Goal: Find specific page/section: Find specific page/section

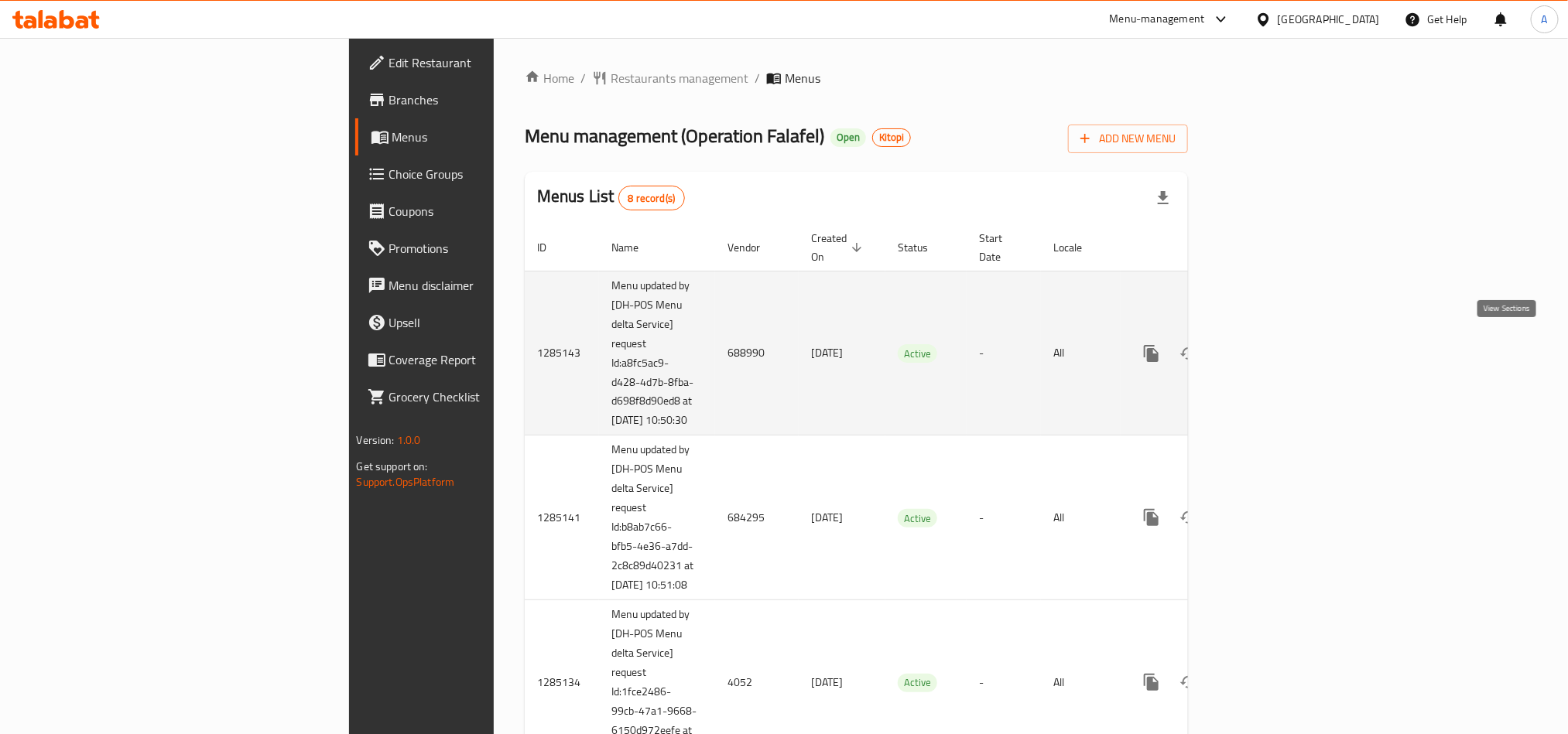
click at [1273, 349] on icon "enhanced table" at bounding box center [1263, 354] width 19 height 19
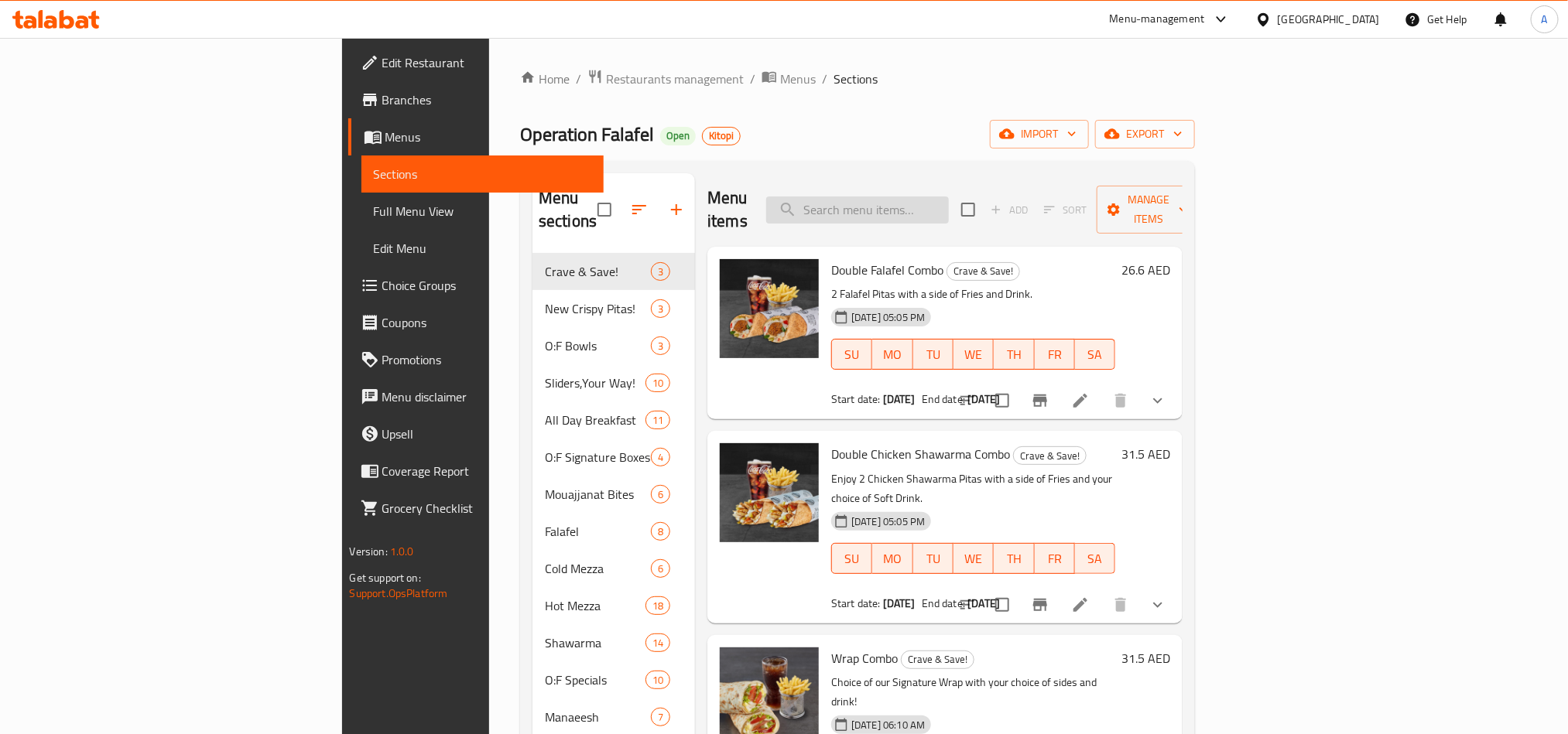
click at [948, 203] on input "search" at bounding box center [857, 209] width 182 height 27
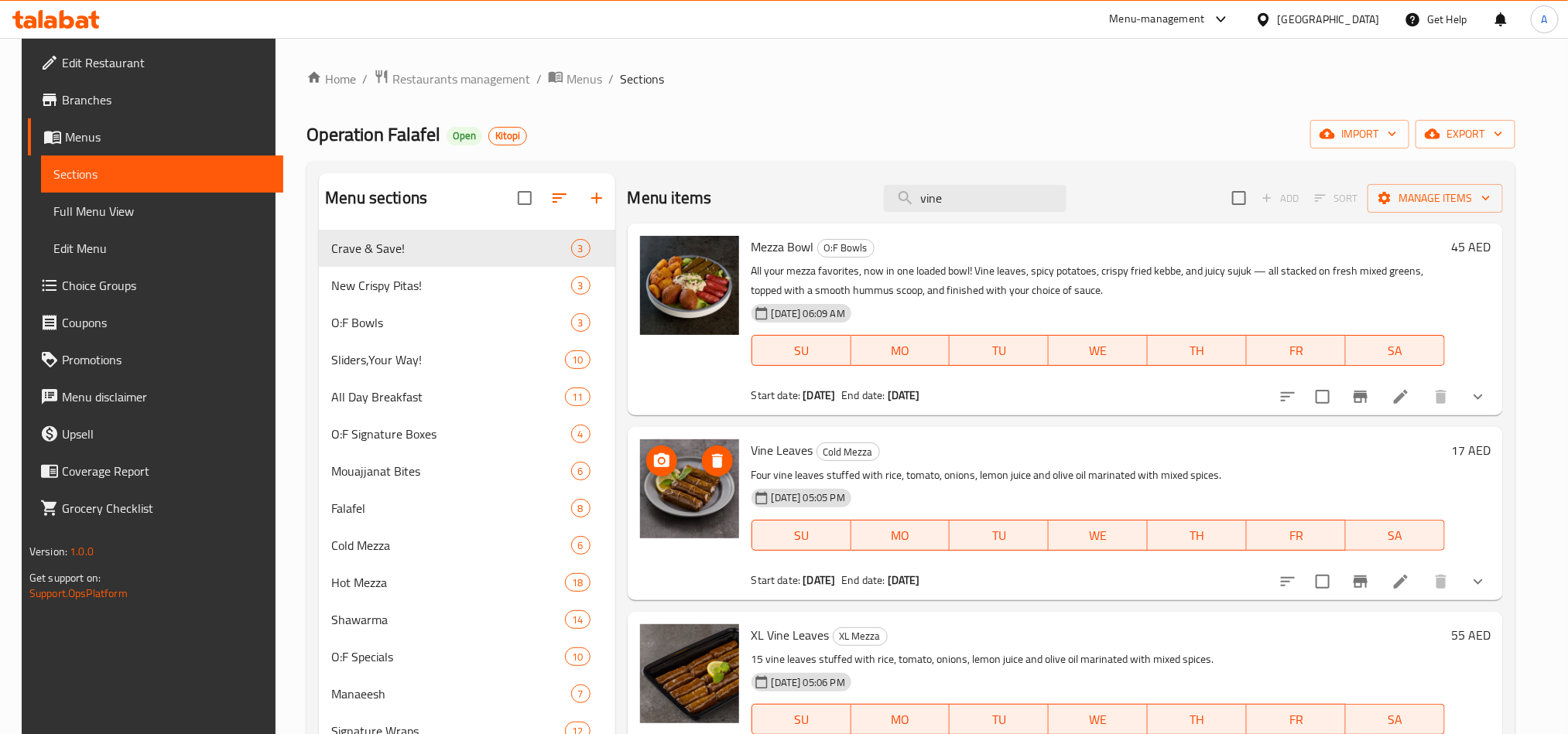
type input "vine"
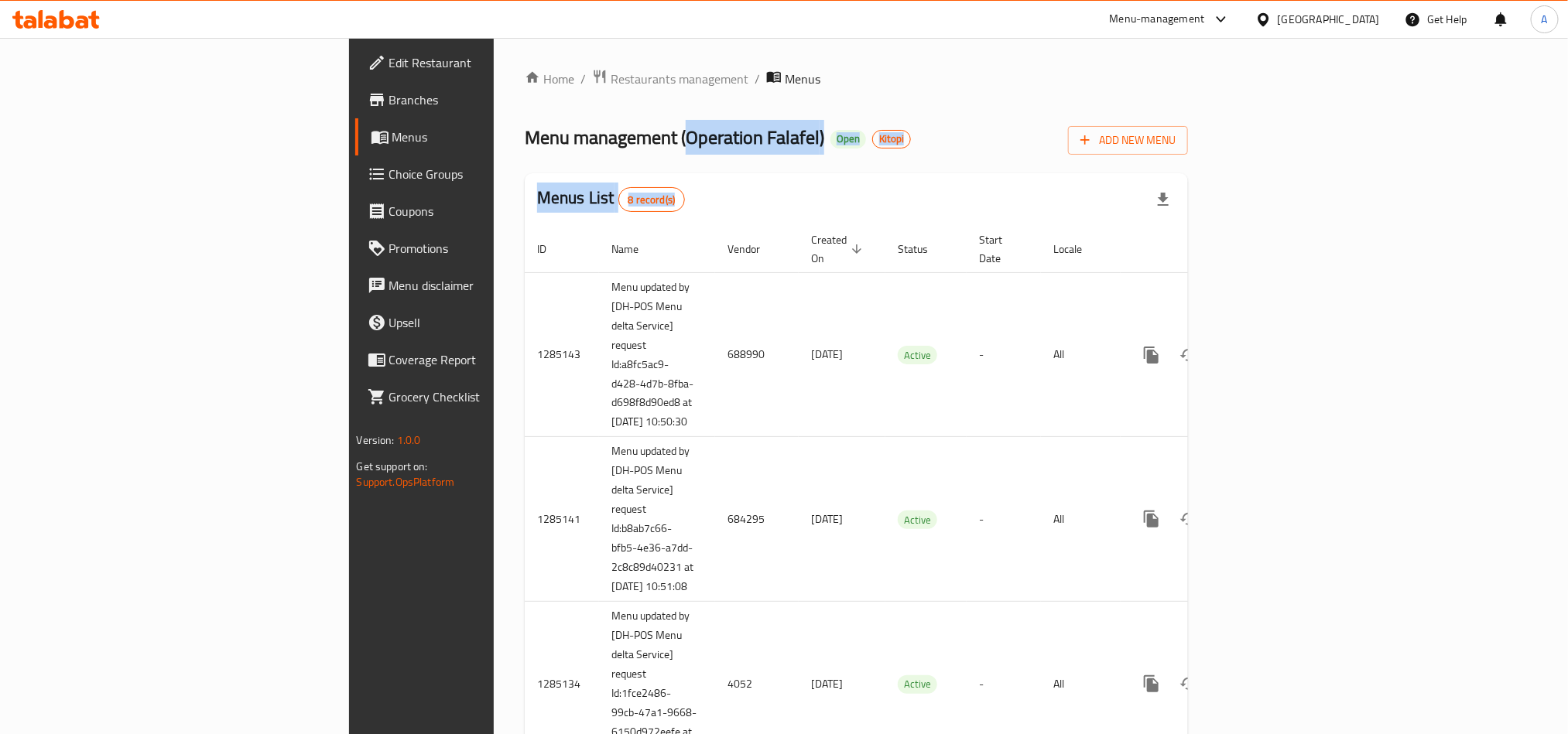
drag, startPoint x: 455, startPoint y: 133, endPoint x: 588, endPoint y: 155, distance: 134.8
click at [574, 137] on span "Menu management ( Operation Falafel )" at bounding box center [675, 136] width 300 height 35
drag, startPoint x: 455, startPoint y: 137, endPoint x: 588, endPoint y: 140, distance: 133.0
click at [588, 140] on span "Menu management ( Operation Falafel )" at bounding box center [675, 136] width 300 height 35
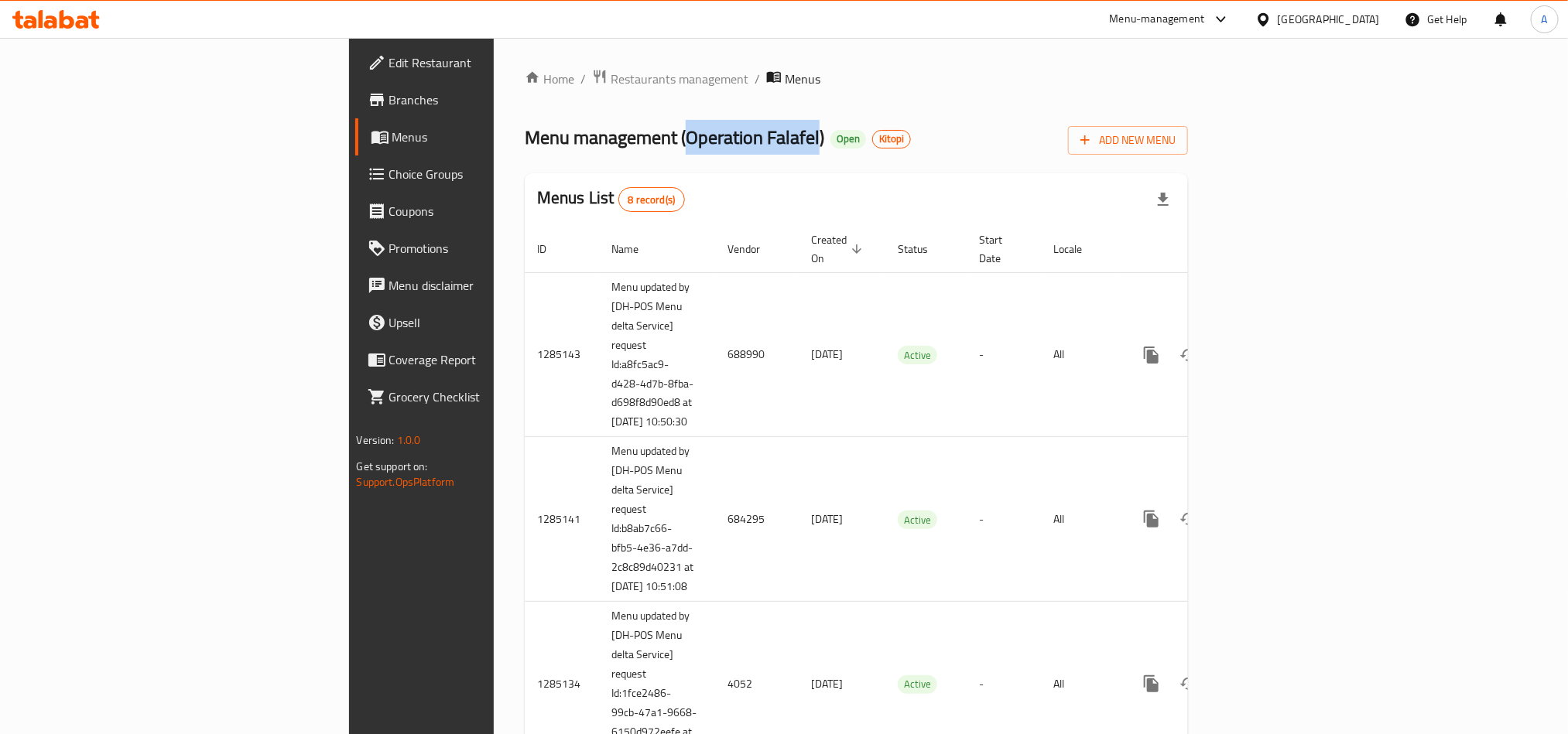
copy span "Operation Falafel"
click at [56, 24] on icon at bounding box center [50, 22] width 13 height 13
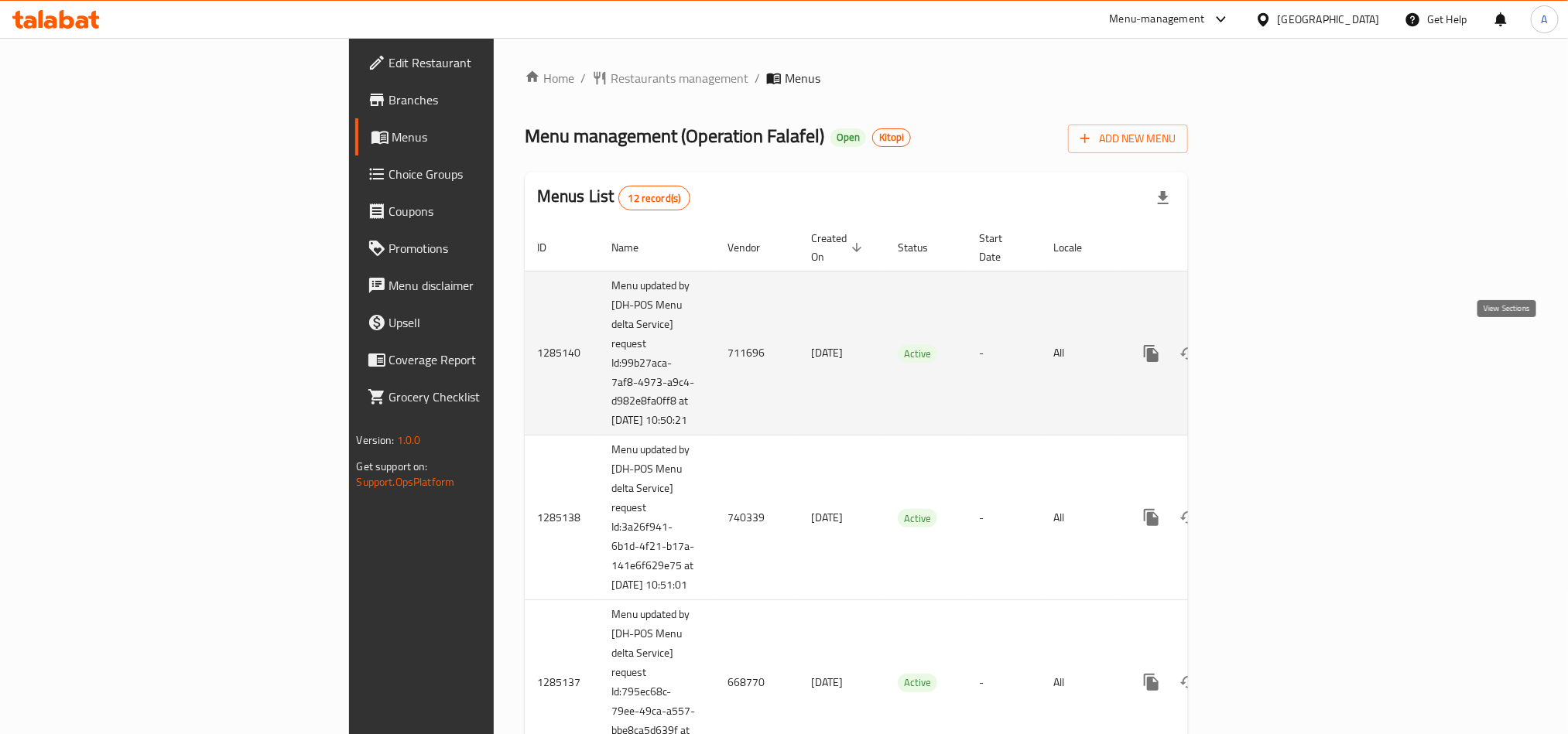
click at [1273, 350] on icon "enhanced table" at bounding box center [1263, 354] width 19 height 19
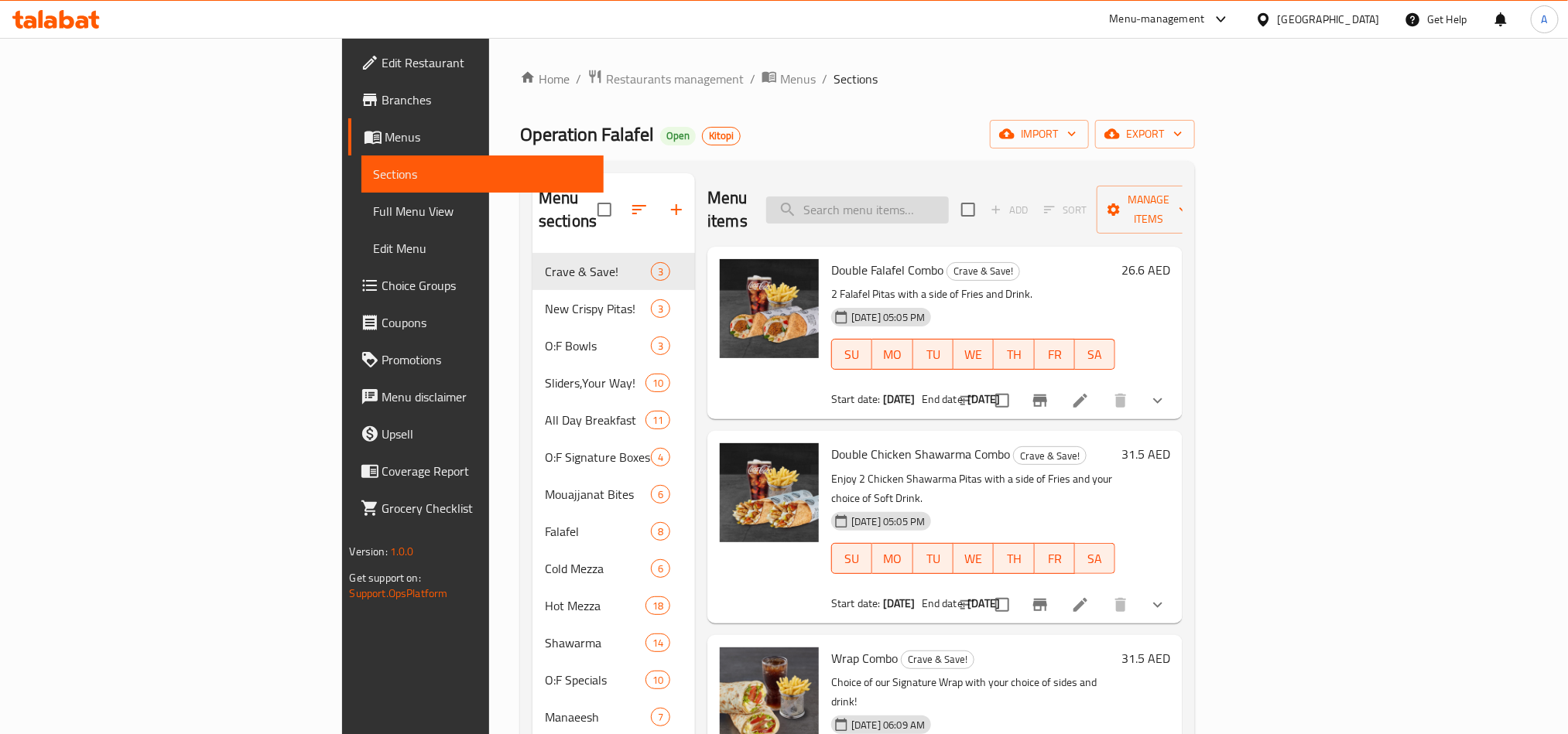
click at [948, 200] on input "search" at bounding box center [857, 209] width 182 height 27
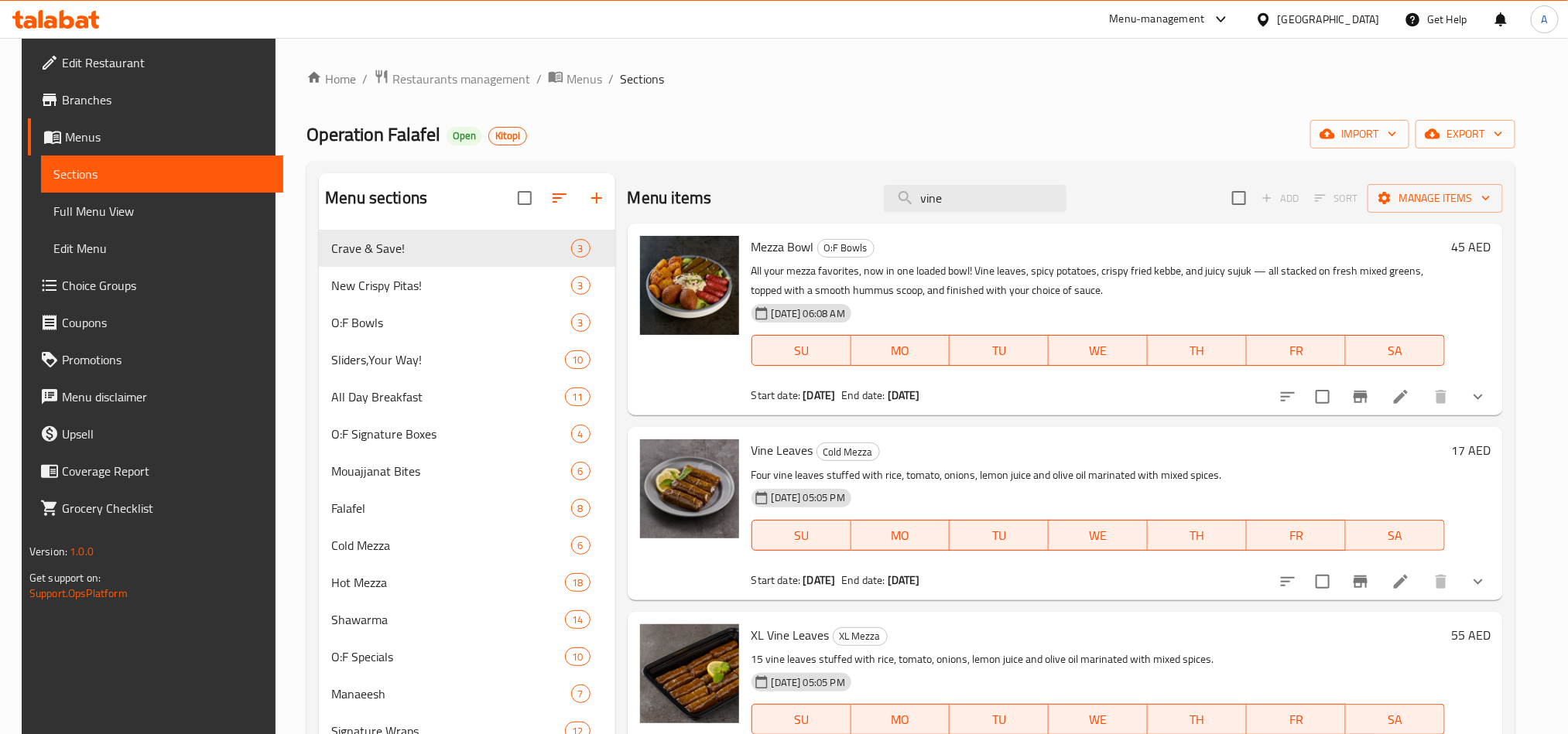
type input "vine"
click at [70, 106] on span "Branches" at bounding box center [166, 100] width 209 height 19
